Goal: Information Seeking & Learning: Learn about a topic

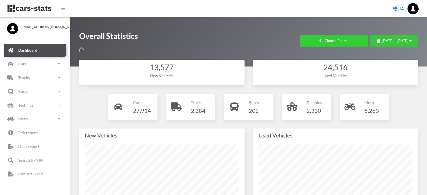
drag, startPoint x: 363, startPoint y: 39, endPoint x: 364, endPoint y: 42, distance: 3.4
click at [382, 40] on span "August 18, 2025 - September 17, 2025" at bounding box center [395, 40] width 27 height 4
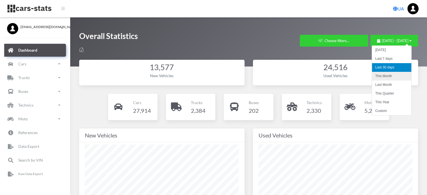
click at [381, 77] on li "This Month" at bounding box center [391, 76] width 39 height 9
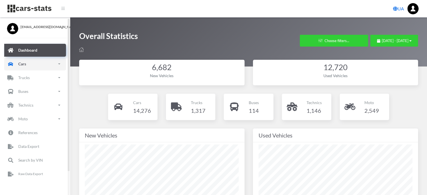
drag, startPoint x: 35, startPoint y: 66, endPoint x: 36, endPoint y: 80, distance: 13.8
click at [35, 66] on link "Cars" at bounding box center [35, 64] width 62 height 13
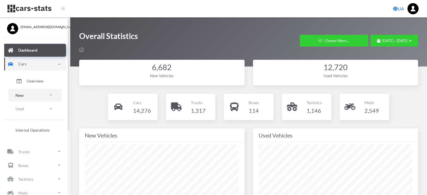
click at [25, 98] on link "New" at bounding box center [34, 95] width 53 height 13
click at [33, 111] on span "Brands" at bounding box center [33, 111] width 12 height 6
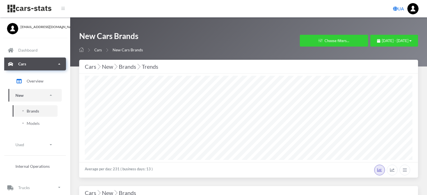
select select "25"
click at [382, 42] on span "[DATE] - [DATE]" at bounding box center [395, 40] width 27 height 4
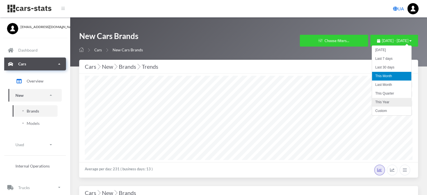
click at [385, 100] on li "This Year" at bounding box center [391, 102] width 39 height 9
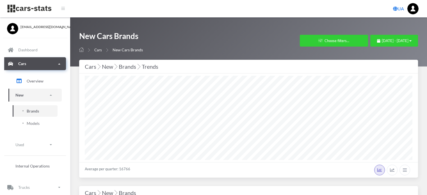
select select "25"
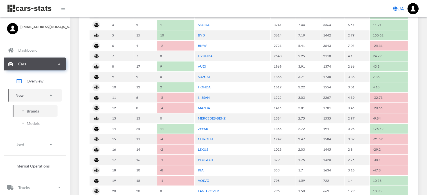
scroll to position [337, 0]
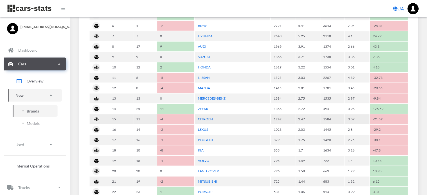
click at [206, 117] on link "CITROEN" at bounding box center [205, 119] width 15 height 4
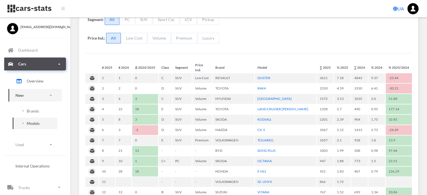
select select "25"
select select "CITROEN"
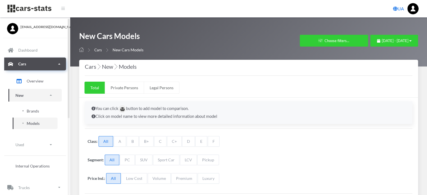
click at [32, 111] on span "Brands" at bounding box center [33, 111] width 12 height 6
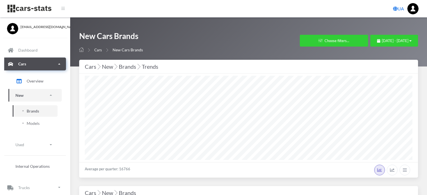
select select "25"
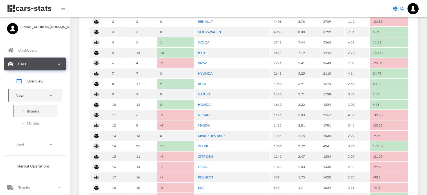
scroll to position [309, 0]
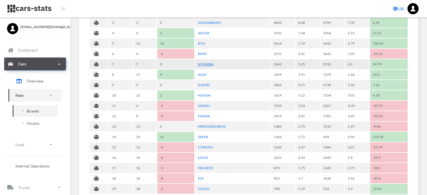
click at [209, 64] on link "HYUNDAI" at bounding box center [206, 64] width 16 height 4
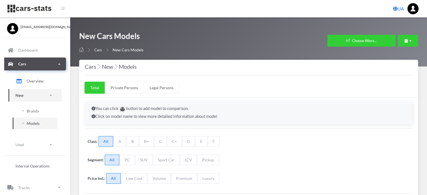
select select "25"
select select "HYUNDAI"
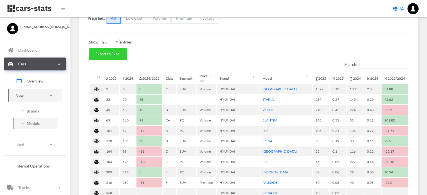
scroll to position [168, 0]
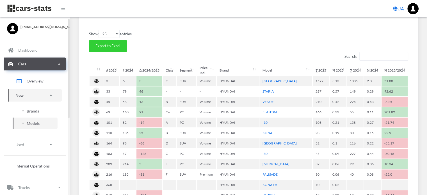
click at [30, 110] on span "Brands" at bounding box center [33, 111] width 12 height 6
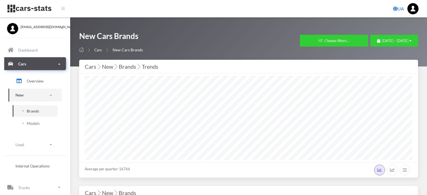
select select "25"
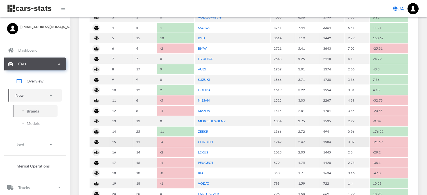
scroll to position [309, 0]
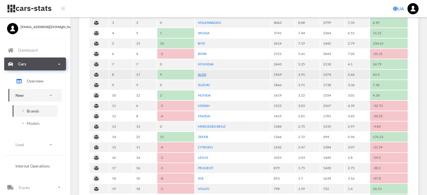
click at [199, 73] on link "AUDI" at bounding box center [202, 74] width 8 height 4
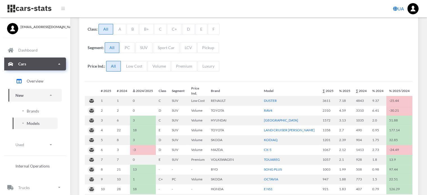
select select "25"
select select "AUDI"
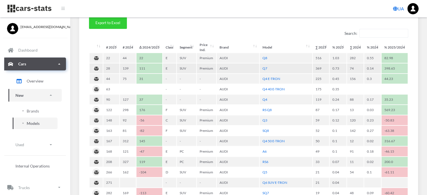
scroll to position [168, 0]
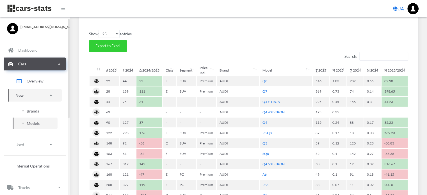
click at [34, 111] on span "Brands" at bounding box center [33, 111] width 12 height 6
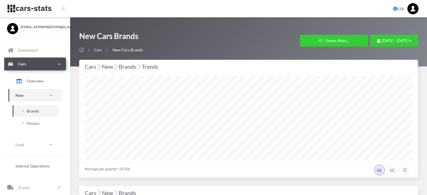
select select "25"
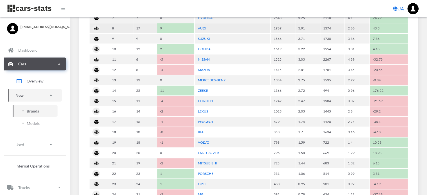
scroll to position [365, 0]
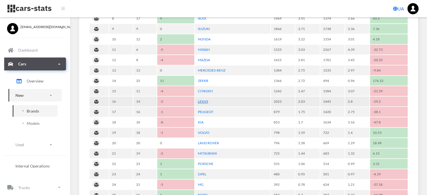
click at [204, 99] on link "LEXUS" at bounding box center [203, 101] width 10 height 4
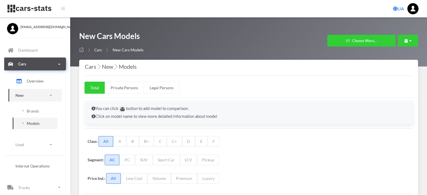
scroll to position [103, 0]
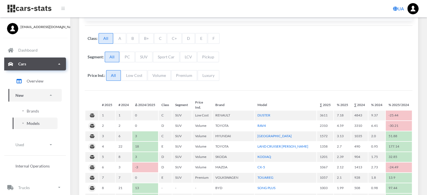
select select "25"
select select "LEXUS"
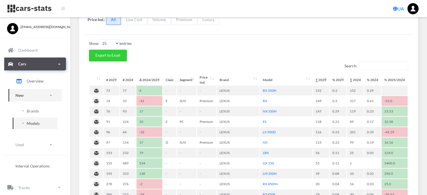
scroll to position [168, 0]
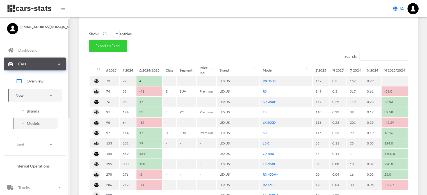
click at [36, 111] on span "Brands" at bounding box center [33, 111] width 12 height 6
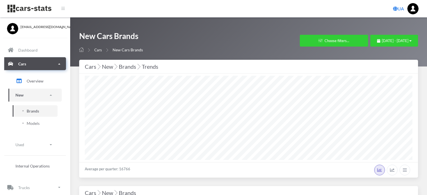
select select "25"
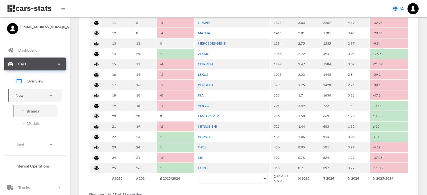
scroll to position [393, 0]
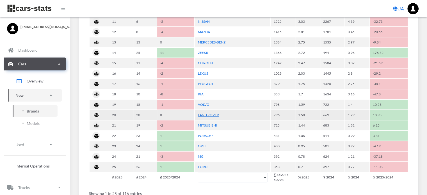
click at [214, 113] on link "LAND ROVER" at bounding box center [208, 115] width 21 height 4
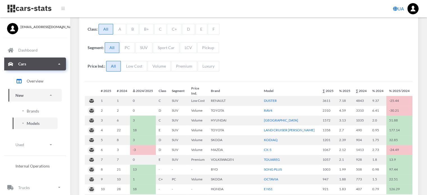
select select "25"
select select "LAND ROVER"
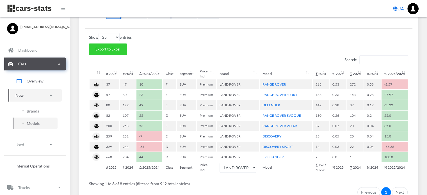
scroll to position [168, 0]
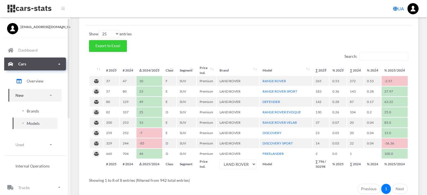
click at [35, 110] on span "Brands" at bounding box center [33, 111] width 12 height 6
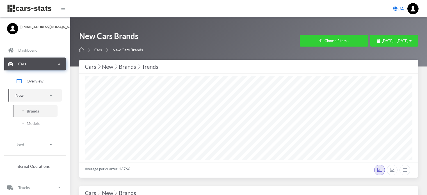
select select "25"
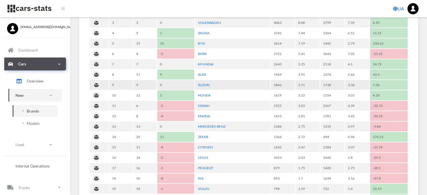
scroll to position [337, 0]
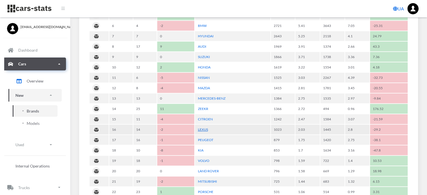
click at [204, 127] on link "LEXUS" at bounding box center [203, 129] width 10 height 4
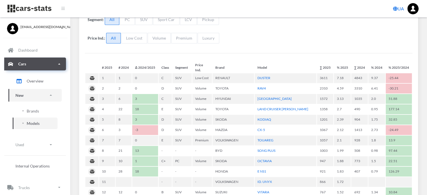
select select "25"
select select "LEXUS"
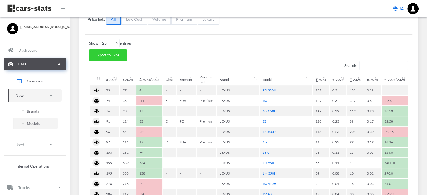
scroll to position [197, 0]
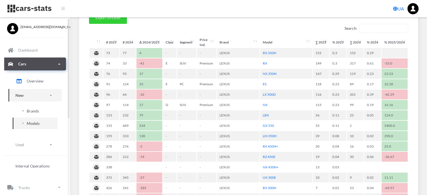
click at [33, 111] on span "Brands" at bounding box center [33, 111] width 12 height 6
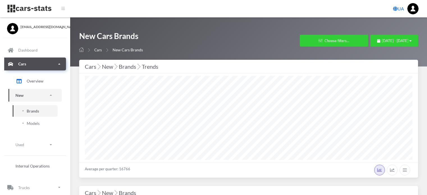
select select "25"
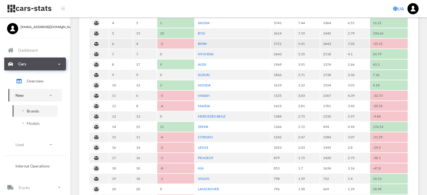
scroll to position [365, 0]
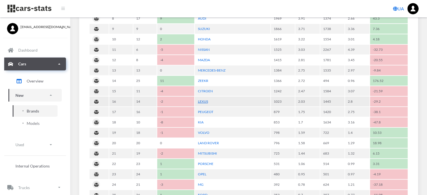
click at [204, 99] on link "LEXUS" at bounding box center [203, 101] width 10 height 4
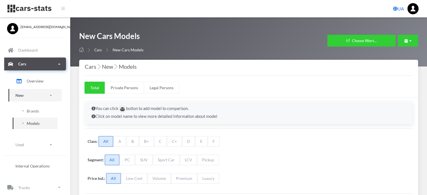
select select "25"
select select "LEXUS"
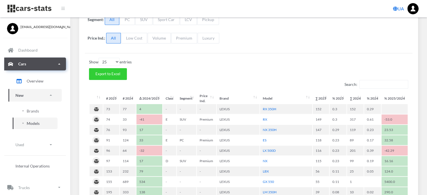
scroll to position [197, 0]
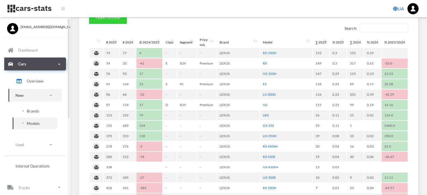
click at [36, 111] on span "Brands" at bounding box center [33, 111] width 12 height 6
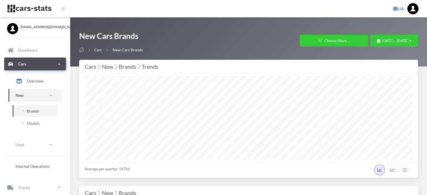
select select "25"
click at [382, 42] on span "January 1, 2025 - September 17, 2025" at bounding box center [395, 40] width 27 height 4
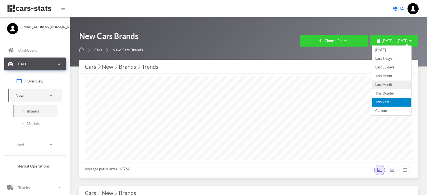
click at [378, 81] on li "Last Month" at bounding box center [391, 85] width 39 height 9
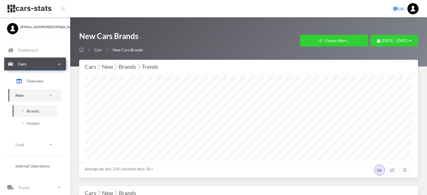
select select "25"
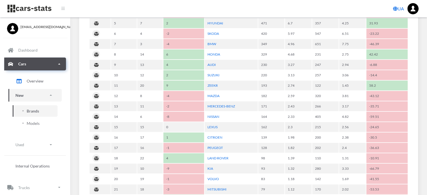
scroll to position [365, 0]
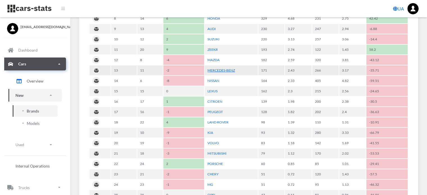
click at [225, 68] on link "MERCEDES-BENZ" at bounding box center [221, 70] width 28 height 4
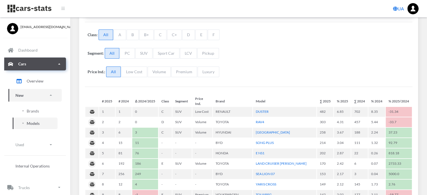
scroll to position [4, 4]
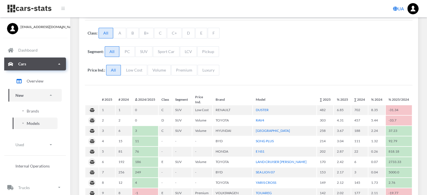
select select "25"
select select "MERCEDES-BENZ"
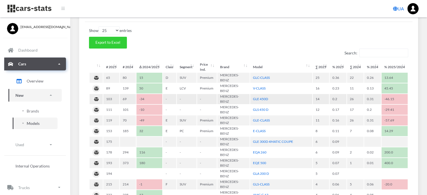
scroll to position [168, 0]
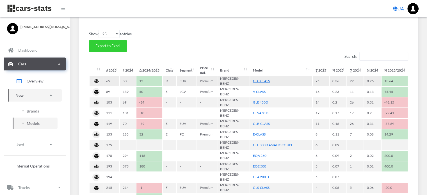
click at [264, 79] on link "GLC-CLASS" at bounding box center [261, 81] width 17 height 4
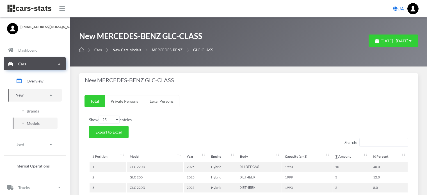
select select "25"
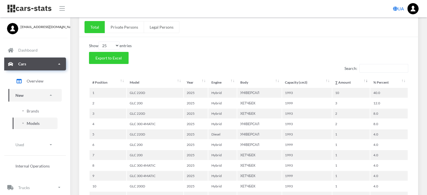
scroll to position [84, 0]
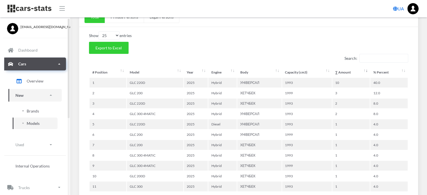
click at [33, 111] on span "Brands" at bounding box center [33, 111] width 12 height 6
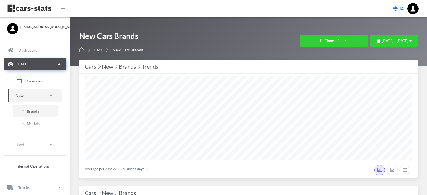
select select "25"
click at [382, 42] on span "[DATE] - [DATE]" at bounding box center [395, 40] width 27 height 4
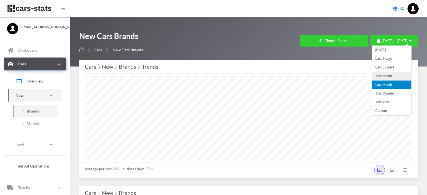
click at [377, 76] on li "This Month" at bounding box center [391, 76] width 39 height 9
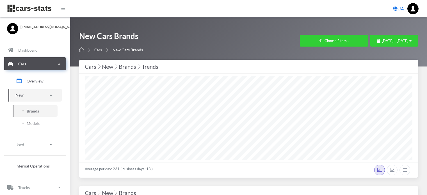
select select "25"
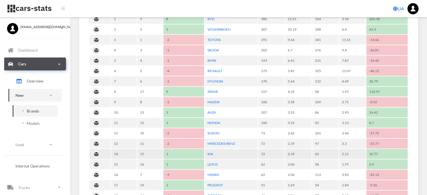
scroll to position [337, 0]
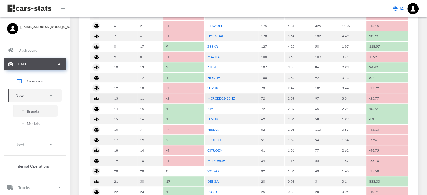
click at [230, 97] on link "MERCEDES-BENZ" at bounding box center [221, 98] width 28 height 4
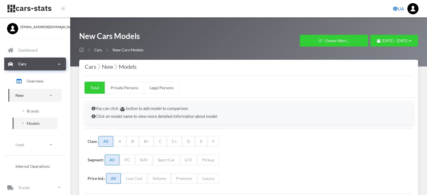
select select "25"
select select "MERCEDES-BENZ"
click at [382, 42] on span "September 1, 2025 - September 17, 2025" at bounding box center [395, 40] width 27 height 4
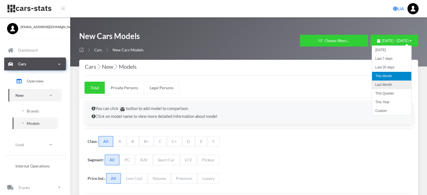
click at [376, 81] on li "Last Month" at bounding box center [391, 85] width 39 height 9
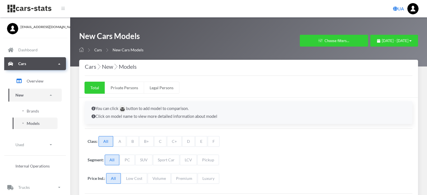
select select "25"
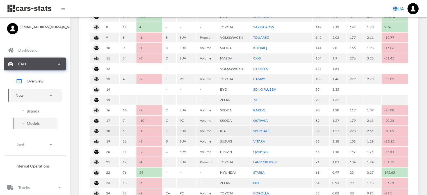
scroll to position [337, 0]
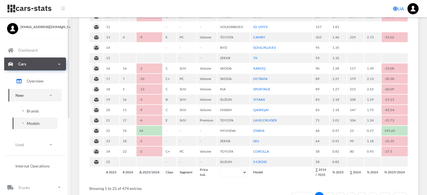
click at [35, 112] on span "Brands" at bounding box center [33, 111] width 12 height 6
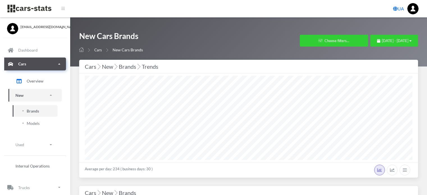
select select "25"
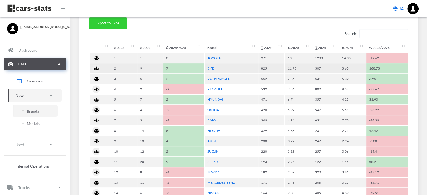
scroll to position [337, 0]
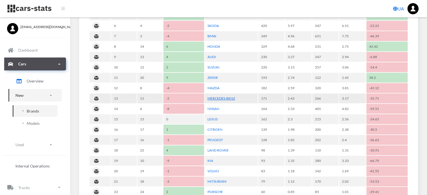
click at [230, 96] on link "MERCEDES-BENZ" at bounding box center [221, 98] width 28 height 4
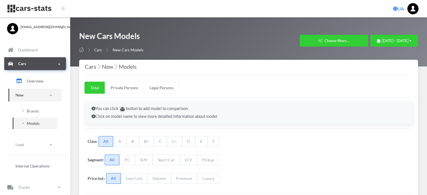
select select "25"
select select "MERCEDES-BENZ"
click at [382, 42] on span "[DATE] - [DATE]" at bounding box center [395, 40] width 27 height 4
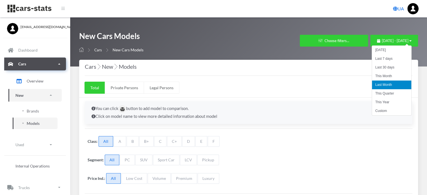
click at [382, 102] on li "This Year" at bounding box center [391, 102] width 39 height 9
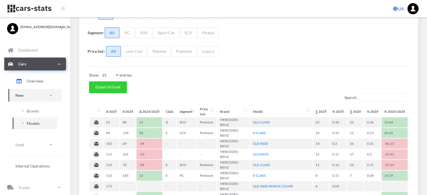
scroll to position [168, 0]
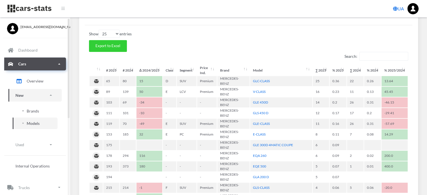
click at [34, 112] on span "Brands" at bounding box center [33, 111] width 12 height 6
click at [34, 113] on span "Brands" at bounding box center [33, 111] width 12 height 6
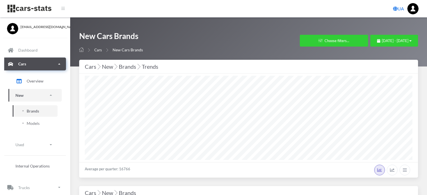
select select "25"
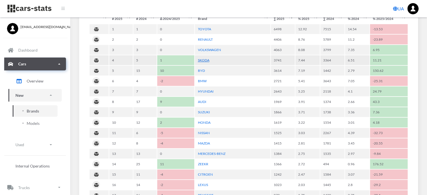
scroll to position [309, 0]
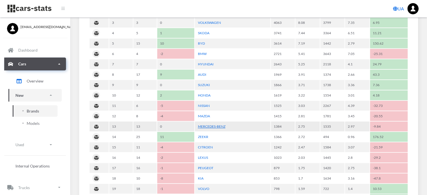
click at [214, 124] on link "MERCEDES-BENZ" at bounding box center [212, 126] width 28 height 4
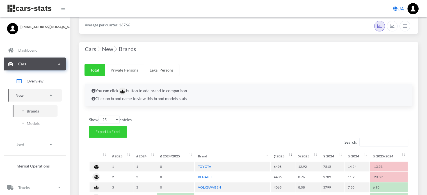
scroll to position [197, 0]
